Goal: Task Accomplishment & Management: Manage account settings

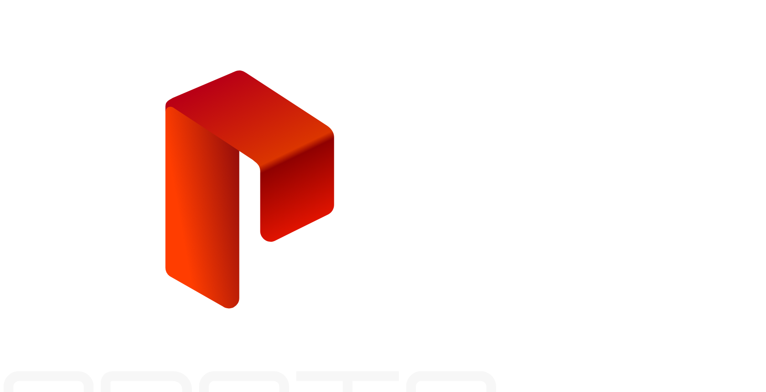
type input "**********"
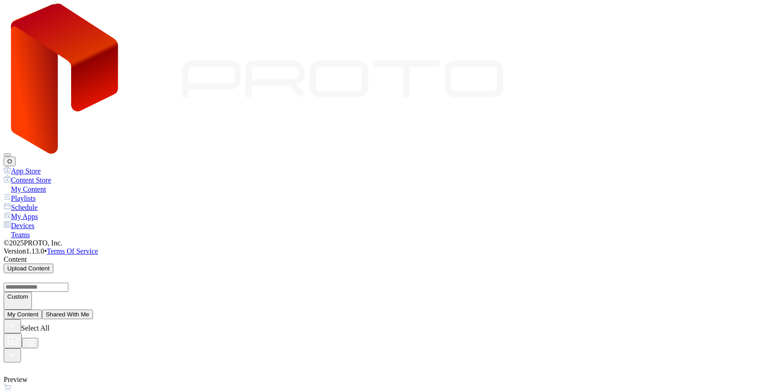
click at [38, 221] on div "Devices" at bounding box center [383, 225] width 758 height 9
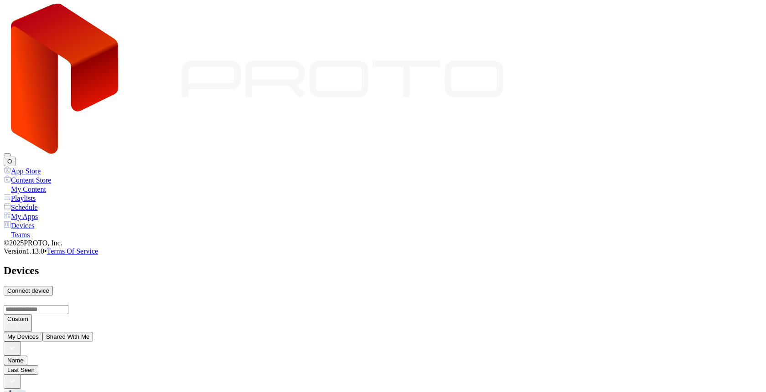
click at [49, 288] on div "Connect device" at bounding box center [28, 291] width 42 height 7
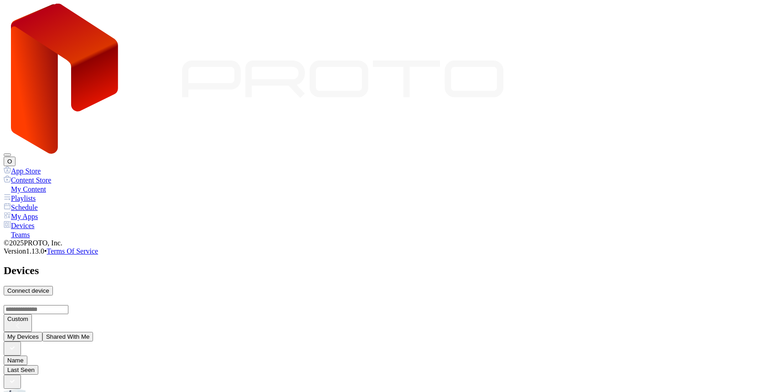
type input "*"
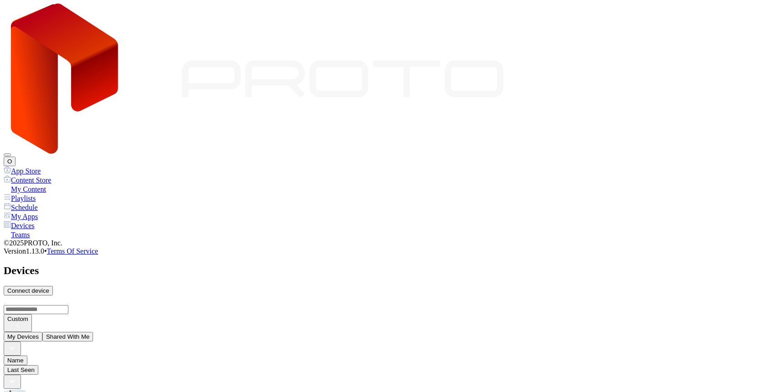
type input "*"
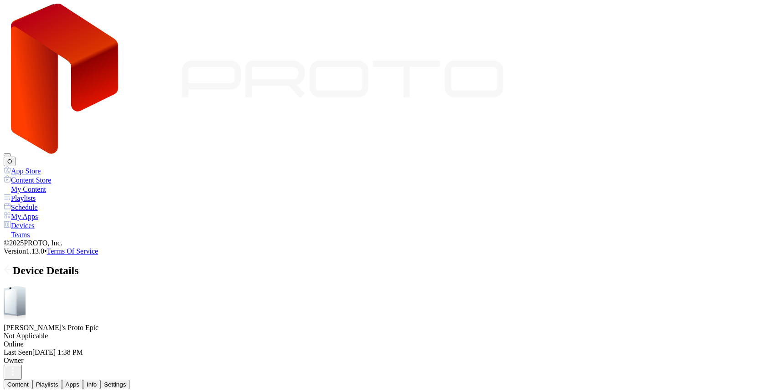
click at [22, 365] on button "button" at bounding box center [13, 372] width 18 height 15
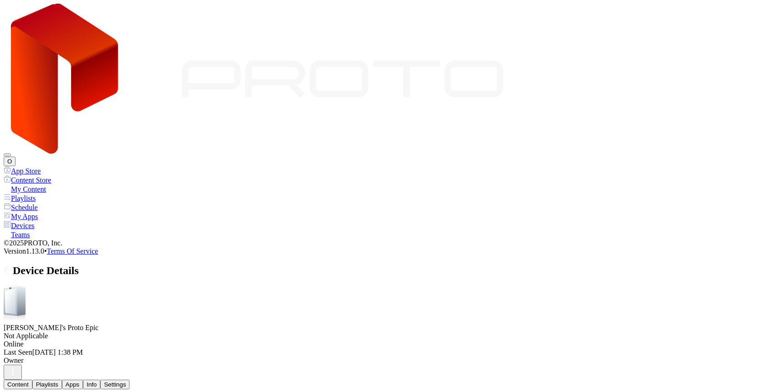
click at [62, 380] on button "Playlists" at bounding box center [47, 385] width 30 height 10
click at [83, 380] on button "Apps" at bounding box center [72, 385] width 21 height 10
click at [97, 381] on div "Info" at bounding box center [92, 384] width 10 height 7
click at [126, 381] on div "Settings" at bounding box center [115, 384] width 22 height 7
click at [22, 365] on button "button" at bounding box center [13, 372] width 18 height 15
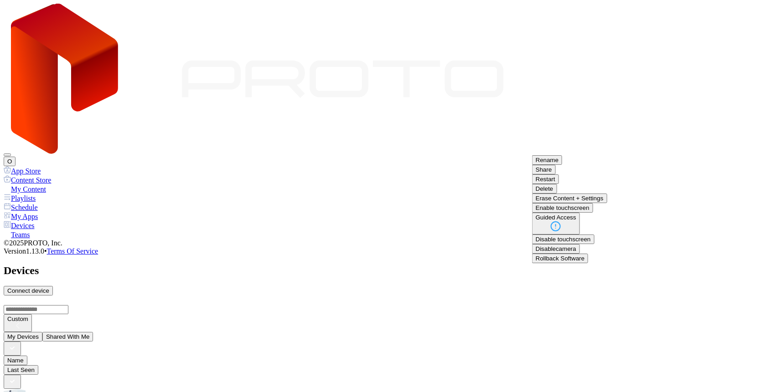
click at [559, 184] on button "Restart" at bounding box center [545, 180] width 27 height 10
